Goal: Browse casually: Explore the website without a specific task or goal

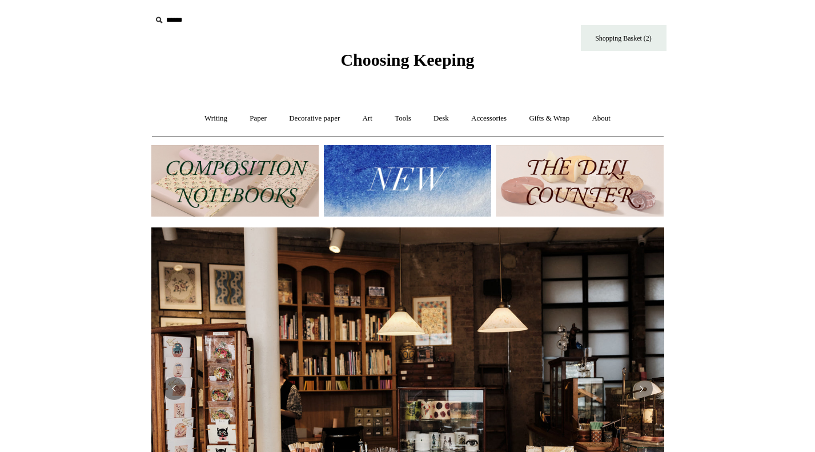
click at [394, 186] on img at bounding box center [407, 180] width 167 height 71
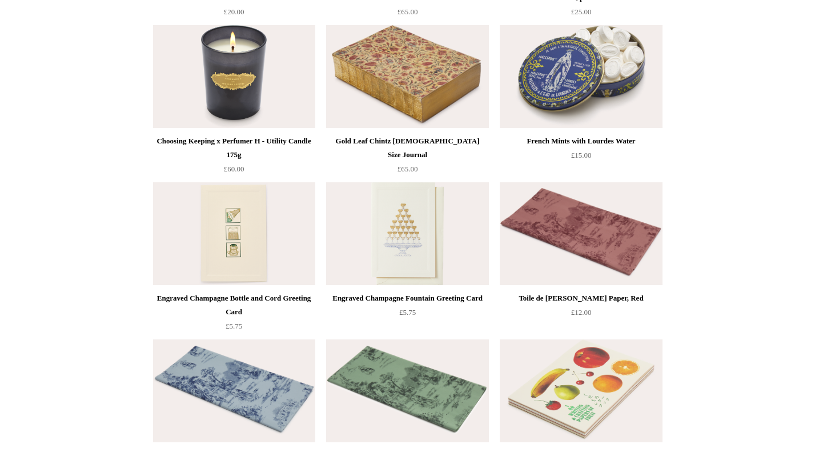
scroll to position [1207, 0]
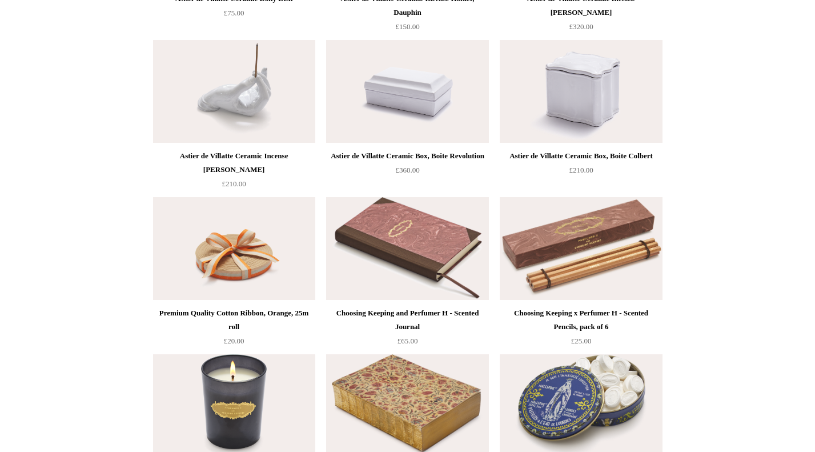
click at [602, 272] on img at bounding box center [581, 248] width 162 height 103
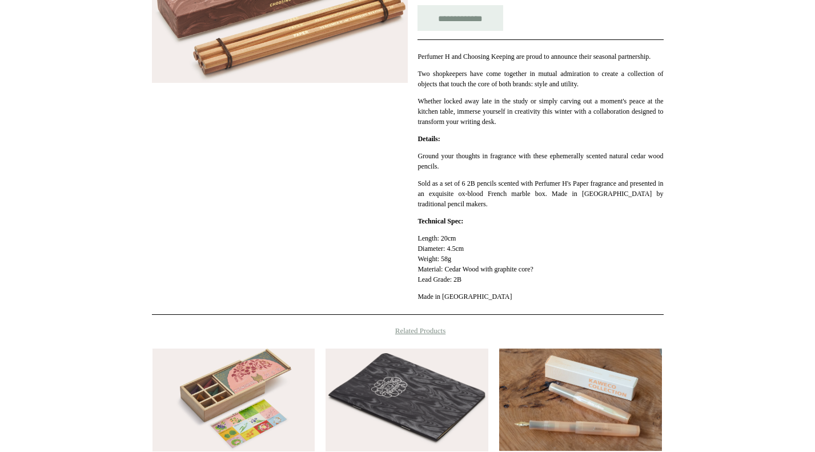
scroll to position [69, 0]
